Goal: Information Seeking & Learning: Learn about a topic

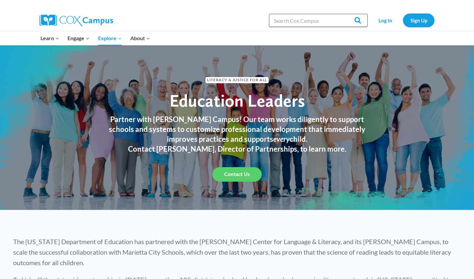
click at [340, 20] on input "Search in [URL][DOMAIN_NAME]" at bounding box center [318, 20] width 99 height 13
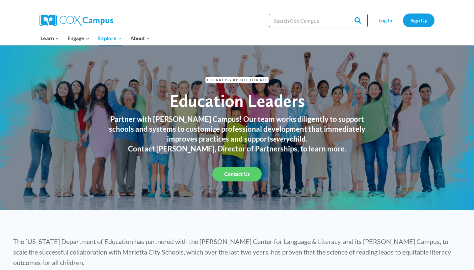
click at [311, 20] on input "Search in [URL][DOMAIN_NAME]" at bounding box center [318, 20] width 99 height 13
type input "Emergent"
click at [356, 20] on input "Search" at bounding box center [355, 20] width 26 height 13
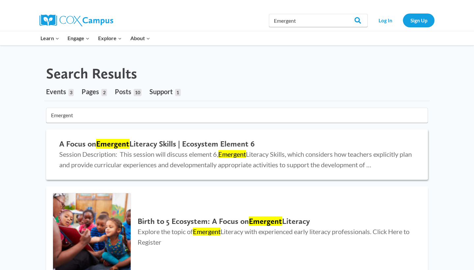
click at [245, 142] on h2 "A Focus on Emergent Literacy Skills | Ecosystem Element 6" at bounding box center [237, 144] width 356 height 10
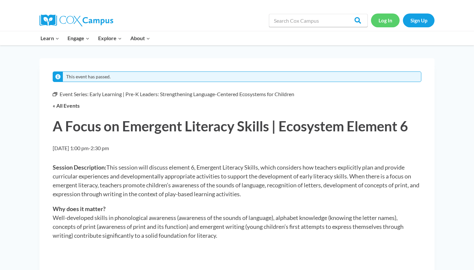
click at [385, 18] on link "Log In" at bounding box center [385, 19] width 29 height 13
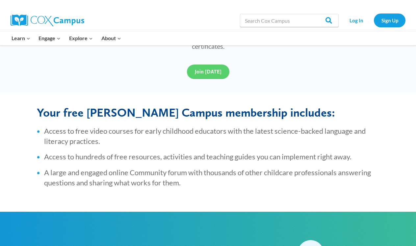
scroll to position [229, 0]
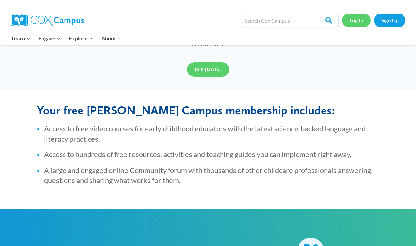
click at [363, 21] on link "Log In" at bounding box center [356, 19] width 29 height 13
